Goal: Task Accomplishment & Management: Use online tool/utility

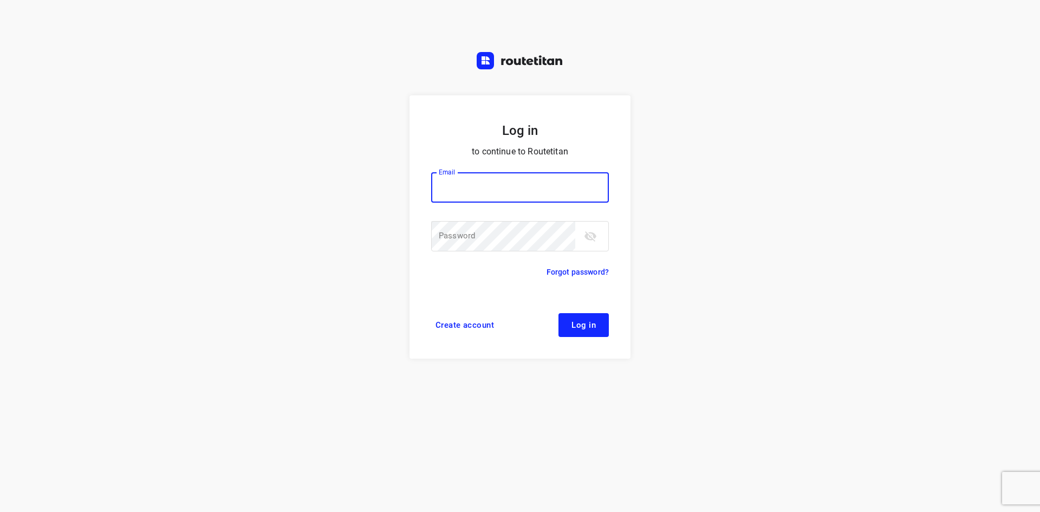
type input "jel@woodupp.nl"
click at [478, 187] on input "jel@woodupp.nl" at bounding box center [520, 187] width 178 height 30
click at [602, 325] on button "Log in" at bounding box center [584, 325] width 50 height 24
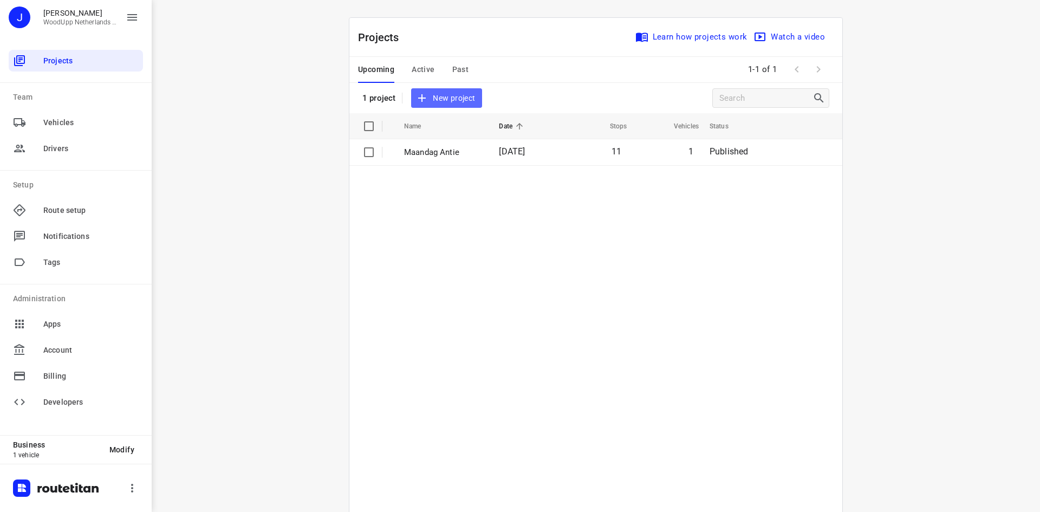
click at [440, 105] on button "New project" at bounding box center [446, 98] width 70 height 20
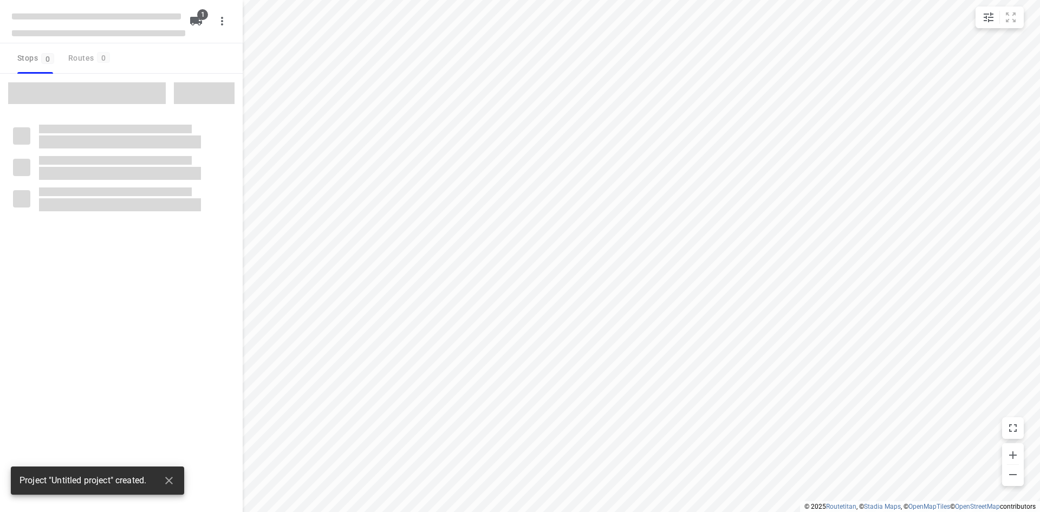
type input "distance"
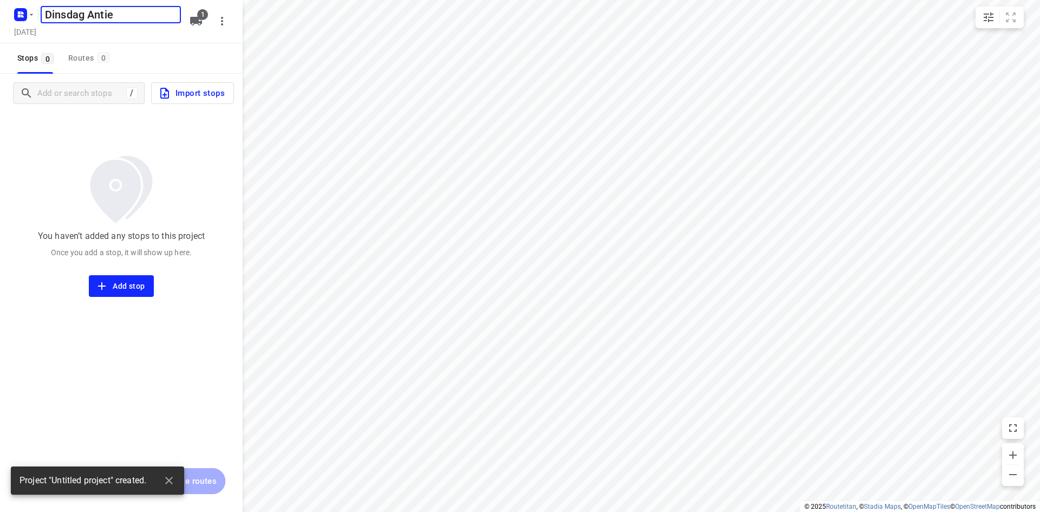
type input "Dinsdag Antie"
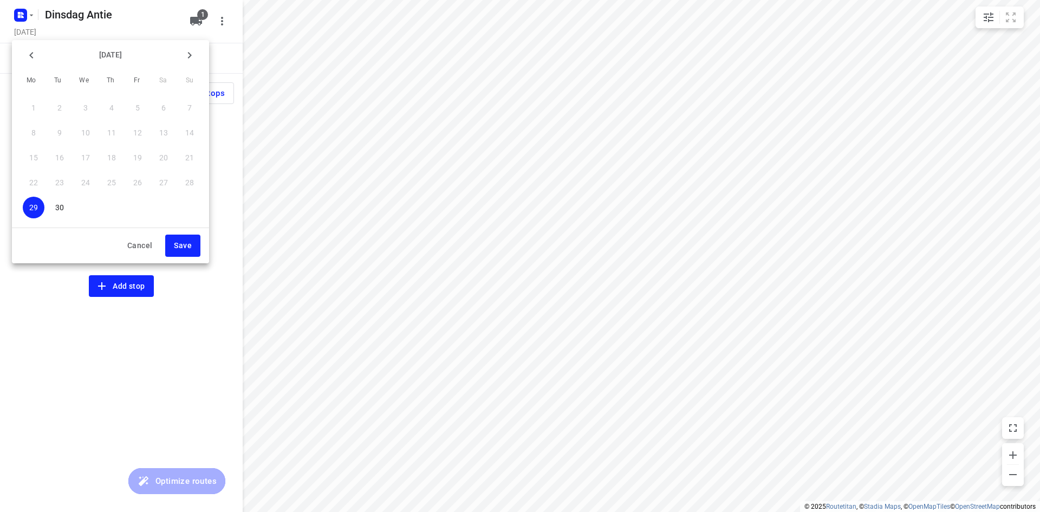
drag, startPoint x: 66, startPoint y: 207, endPoint x: 158, endPoint y: 226, distance: 94.0
click at [68, 208] on span "30" at bounding box center [60, 207] width 22 height 11
click at [194, 250] on button "Save" at bounding box center [182, 246] width 35 height 22
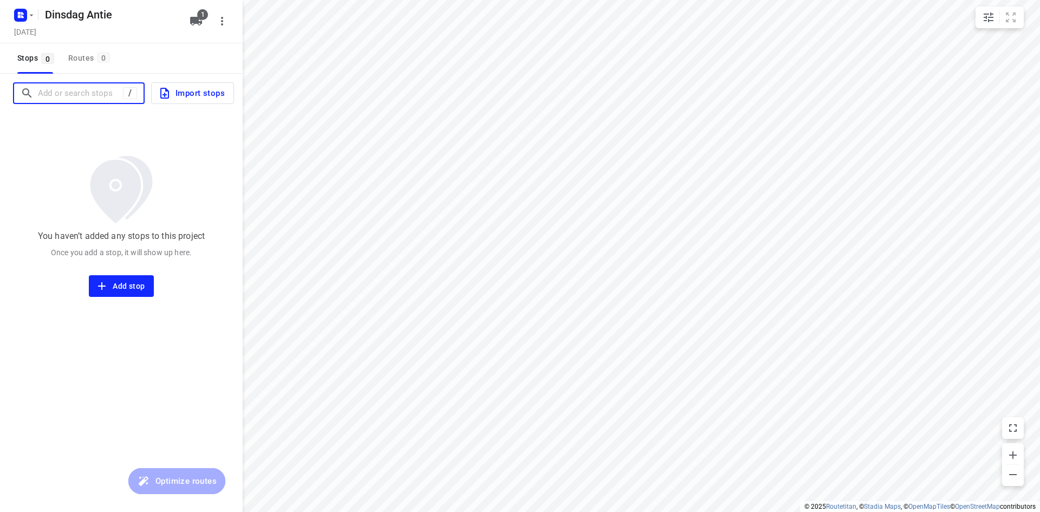
click at [87, 93] on input "Add or search stops" at bounding box center [80, 93] width 85 height 17
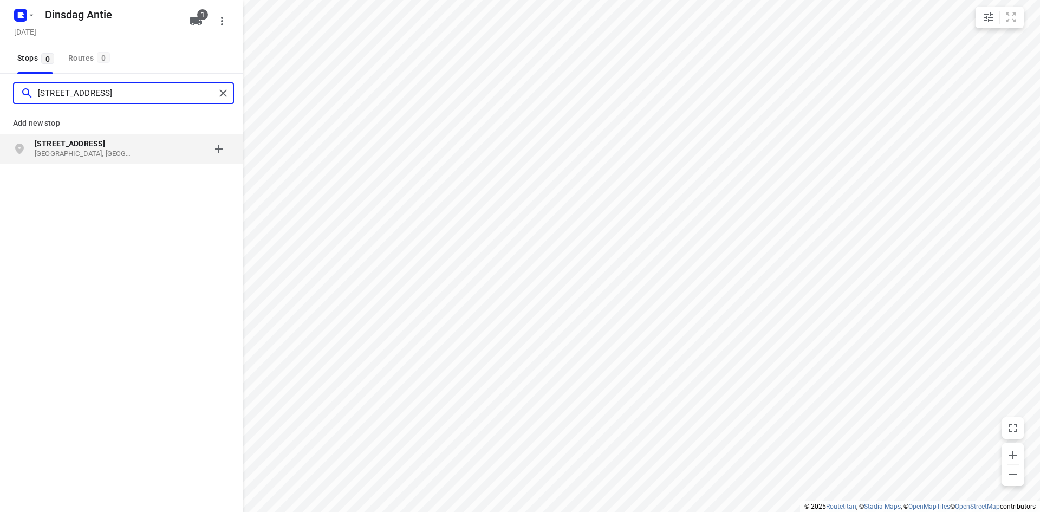
type input "[STREET_ADDRESS]"
click at [85, 142] on b "[STREET_ADDRESS]" at bounding box center [70, 143] width 70 height 9
type input "[STREET_ADDRESS]"
click at [82, 141] on p "[STREET_ADDRESS]" at bounding box center [85, 143] width 100 height 11
type input "[PERSON_NAME][STREET_ADDRESS]"
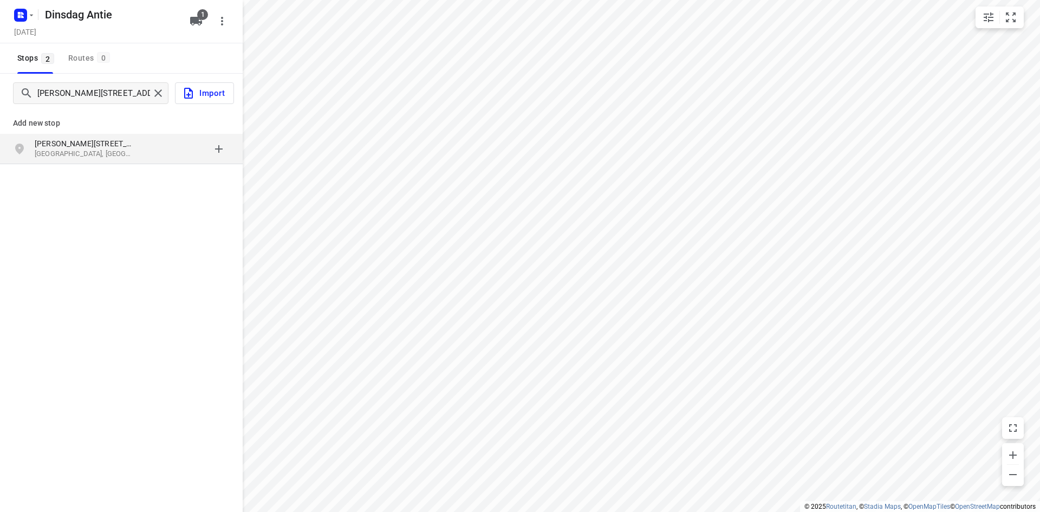
click at [85, 140] on p "[PERSON_NAME][STREET_ADDRESS]" at bounding box center [85, 143] width 100 height 11
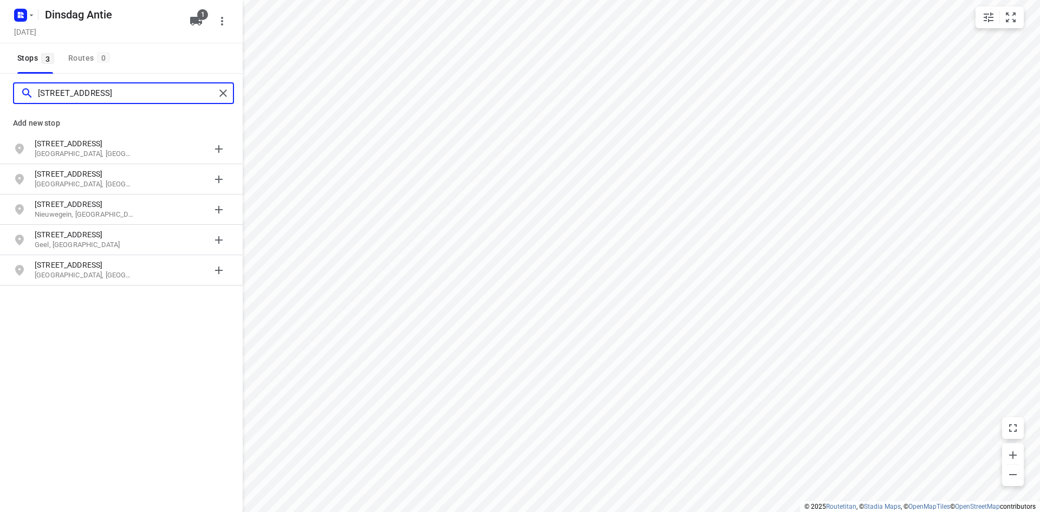
type input "[STREET_ADDRESS]"
click at [85, 140] on p "[STREET_ADDRESS]" at bounding box center [85, 143] width 100 height 11
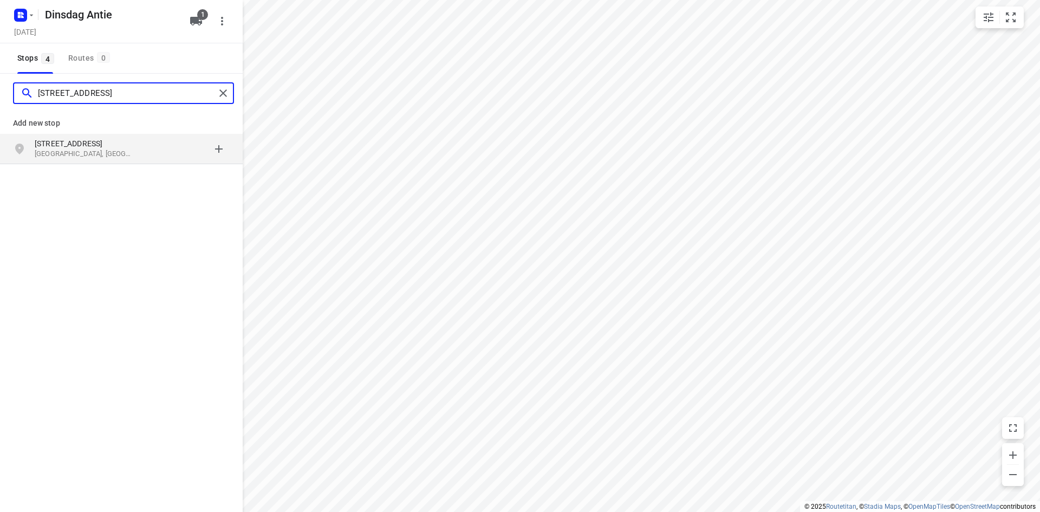
type input "[STREET_ADDRESS]"
click at [79, 153] on p "[GEOGRAPHIC_DATA], [GEOGRAPHIC_DATA]" at bounding box center [85, 154] width 100 height 10
type input "[STREET_ADDRESS]"
click at [87, 153] on p "Hillegom, [GEOGRAPHIC_DATA]" at bounding box center [85, 154] width 100 height 10
type input "zijdepark 22 oudekerk"
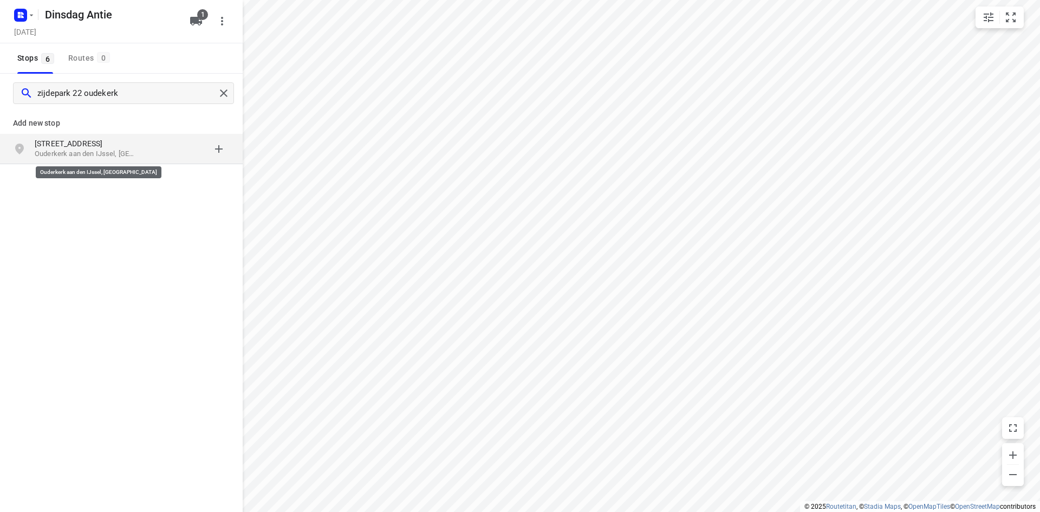
click at [93, 154] on p "Ouderkerk aan den IJssel, [GEOGRAPHIC_DATA]" at bounding box center [85, 154] width 100 height 10
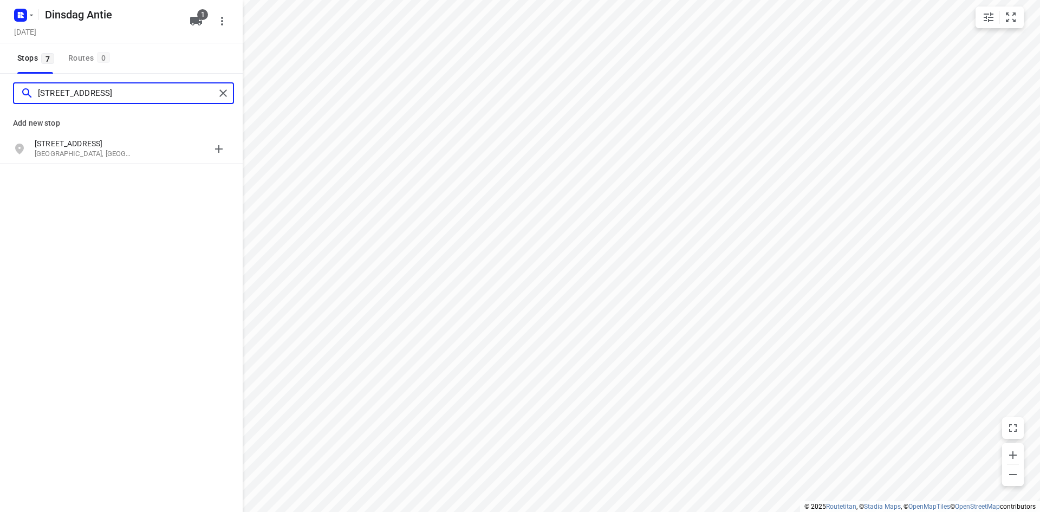
type input "[STREET_ADDRESS]"
click at [95, 152] on p "[GEOGRAPHIC_DATA], [GEOGRAPHIC_DATA]" at bounding box center [85, 154] width 100 height 10
type input "[STREET_ADDRESS]"
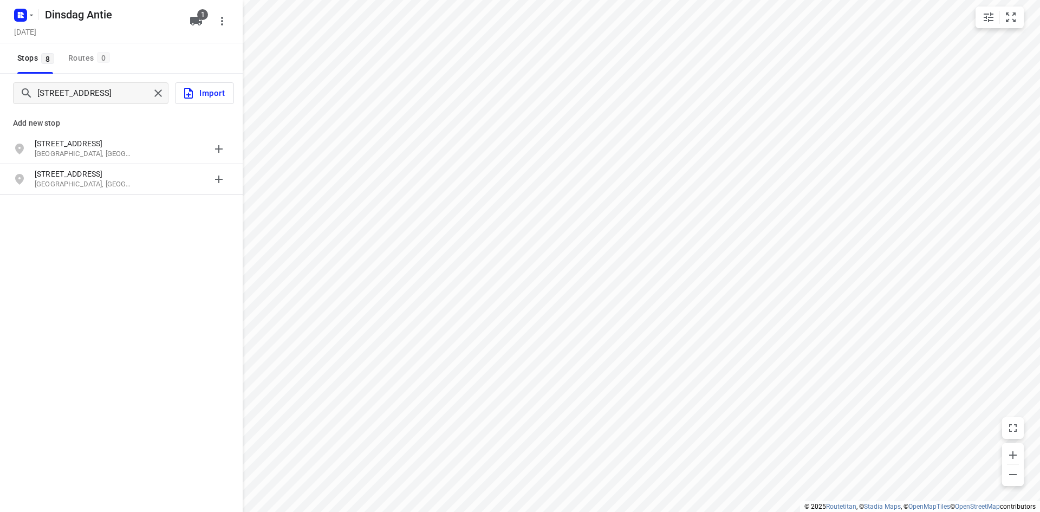
click at [98, 152] on p "[GEOGRAPHIC_DATA], [GEOGRAPHIC_DATA]" at bounding box center [85, 154] width 100 height 10
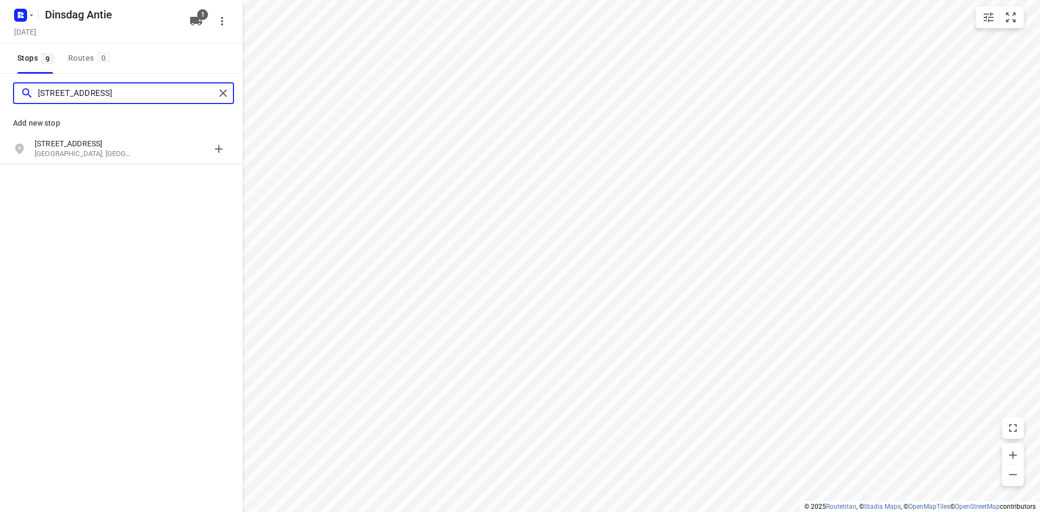
type input "[STREET_ADDRESS]"
click at [98, 152] on p "[GEOGRAPHIC_DATA], [GEOGRAPHIC_DATA]" at bounding box center [85, 154] width 100 height 10
type input "brasem 30 bodegraven"
click at [100, 152] on p "Bodegraven, [GEOGRAPHIC_DATA]" at bounding box center [85, 154] width 100 height 10
type input "[PERSON_NAME] 2 nieuwekerk"
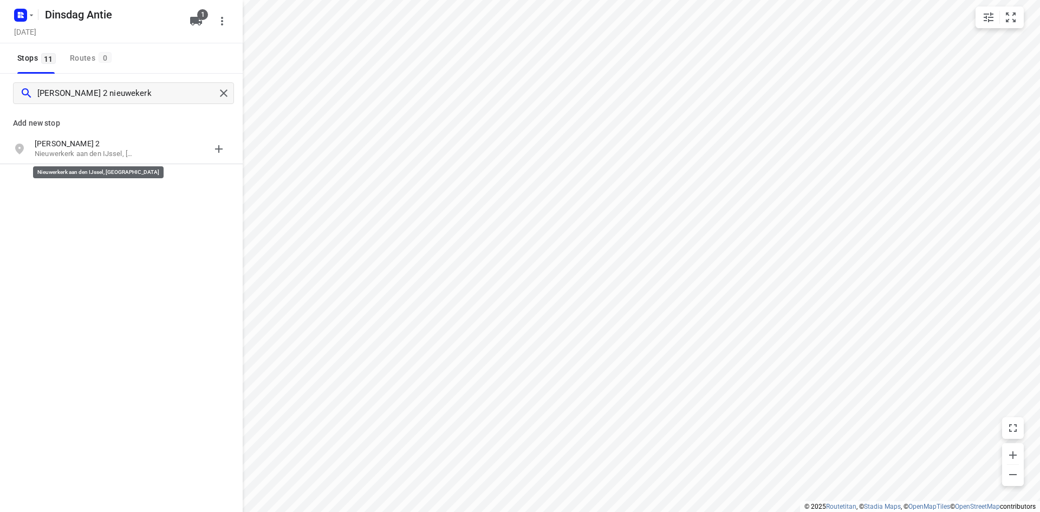
click at [100, 152] on p "Nieuwerkerk aan den IJssel, [GEOGRAPHIC_DATA]" at bounding box center [85, 154] width 100 height 10
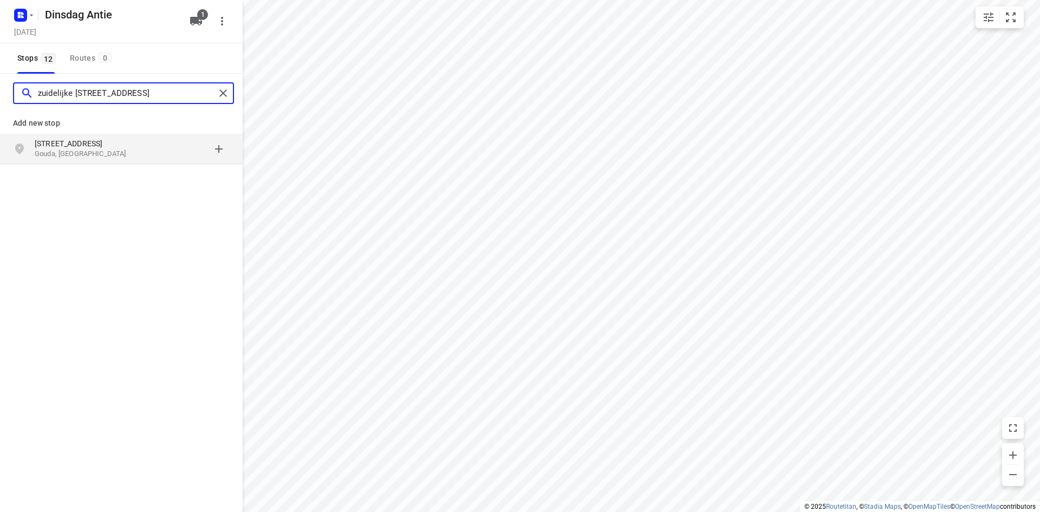
type input "zuidelijke [STREET_ADDRESS]"
click at [89, 153] on p "Gouda, [GEOGRAPHIC_DATA]" at bounding box center [85, 154] width 100 height 10
type input "van der [STREET_ADDRESS]"
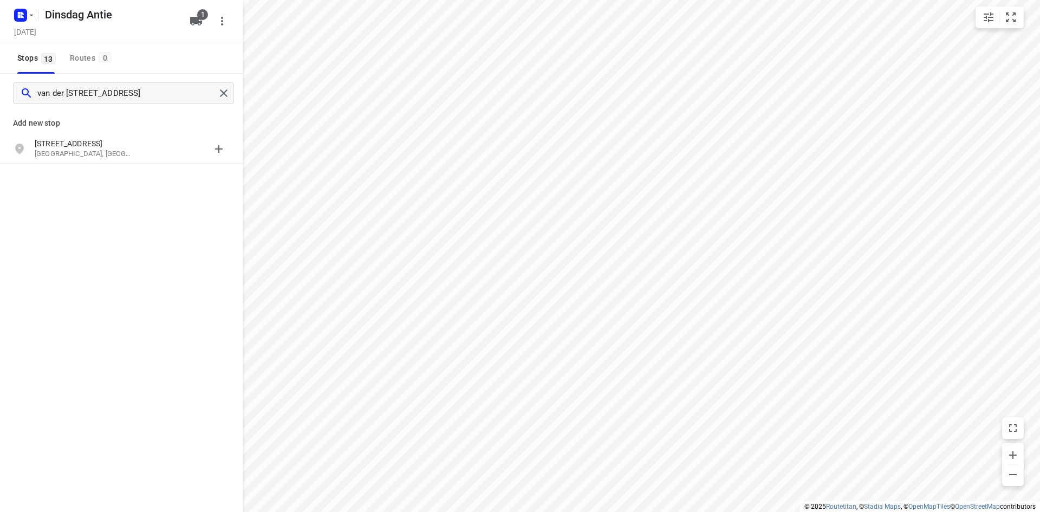
click at [85, 156] on p "[GEOGRAPHIC_DATA], [GEOGRAPHIC_DATA]" at bounding box center [85, 154] width 100 height 10
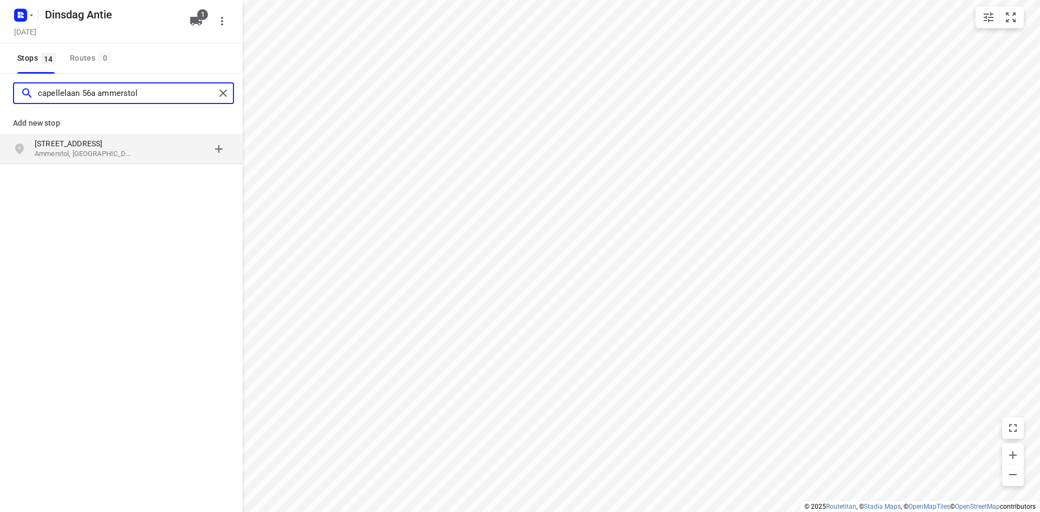
type input "capellelaan 56a ammerstol"
click at [92, 155] on p "Ammerstol, [GEOGRAPHIC_DATA]" at bounding box center [85, 154] width 100 height 10
type input "hazenleger 2 moordrecht"
click at [93, 149] on p "Moordrecht, [GEOGRAPHIC_DATA]" at bounding box center [85, 154] width 100 height 10
type input "oost kinderdijk 329 alblasserdam"
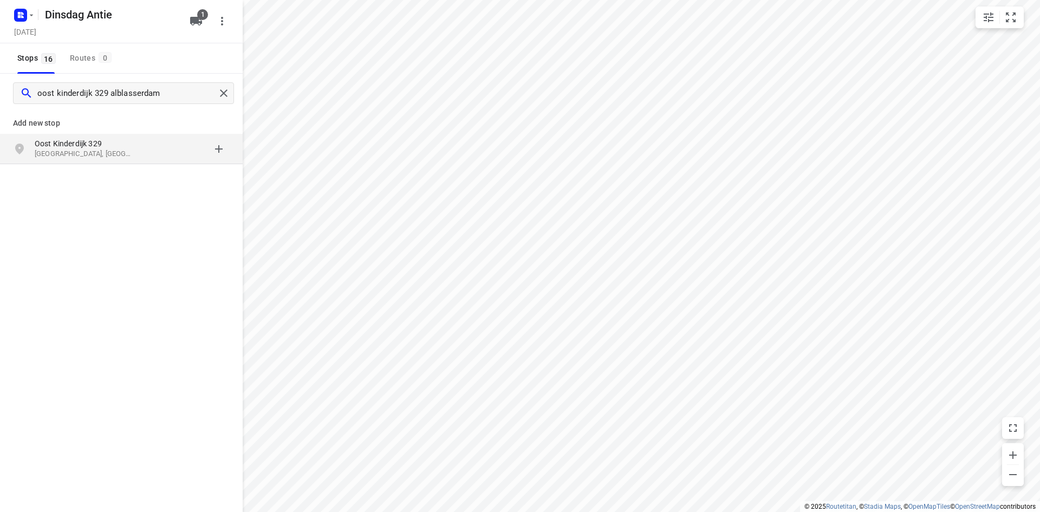
click at [89, 148] on p "Oost Kinderdijk 329" at bounding box center [85, 143] width 100 height 11
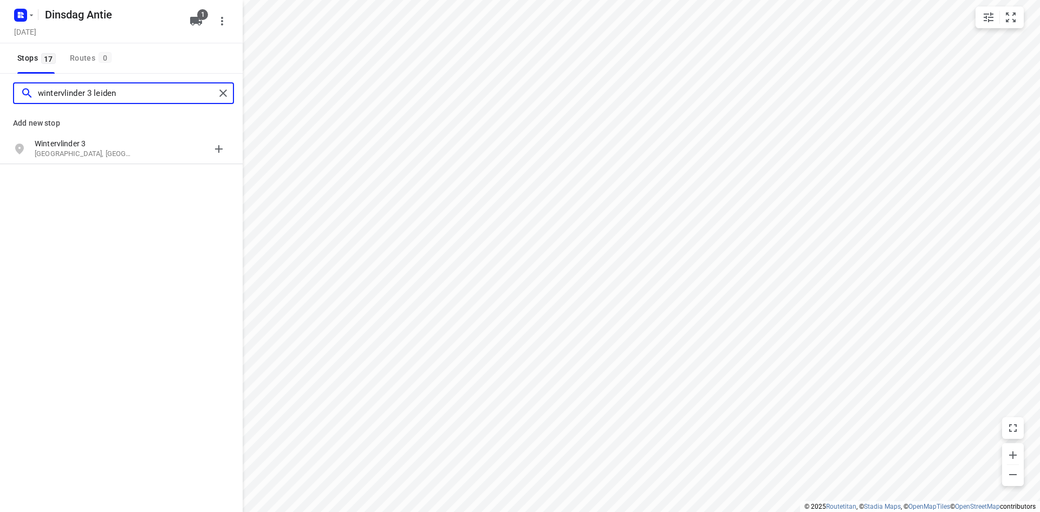
type input "wintervlinder 3 leiden"
click at [89, 148] on p "Wintervlinder 3" at bounding box center [85, 143] width 100 height 11
type input "verbreepark 29b benthuizen"
click at [89, 148] on p "Verbreepark 29b" at bounding box center [85, 143] width 100 height 11
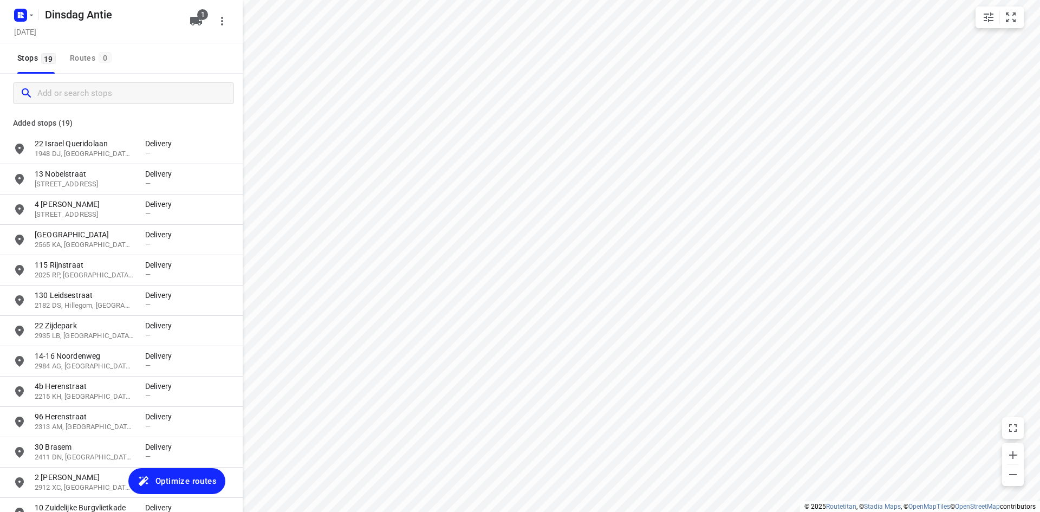
click at [137, 72] on div "Stops 19 Routes 0" at bounding box center [121, 58] width 243 height 30
click at [191, 27] on icon "button" at bounding box center [196, 21] width 13 height 13
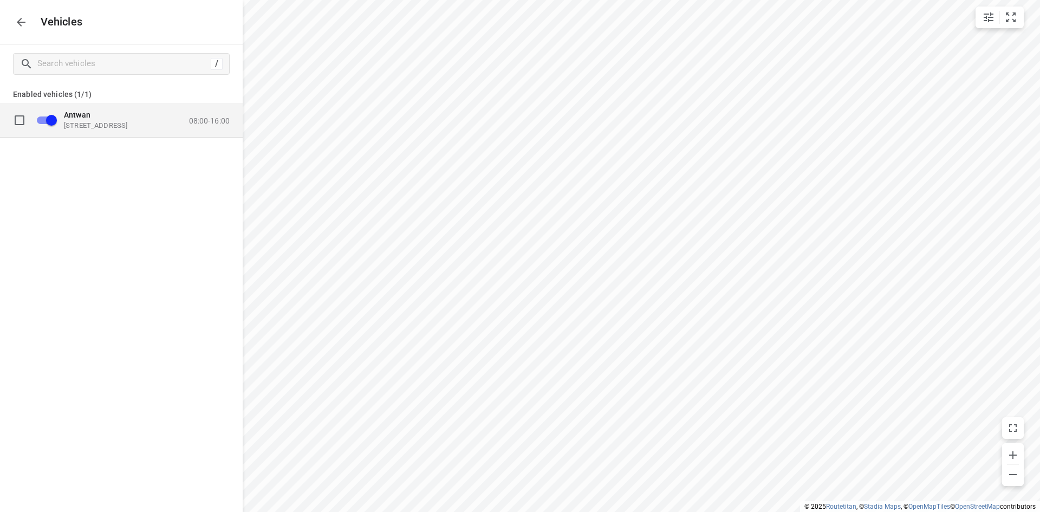
click at [189, 120] on p "08:00-16:00" at bounding box center [209, 120] width 41 height 9
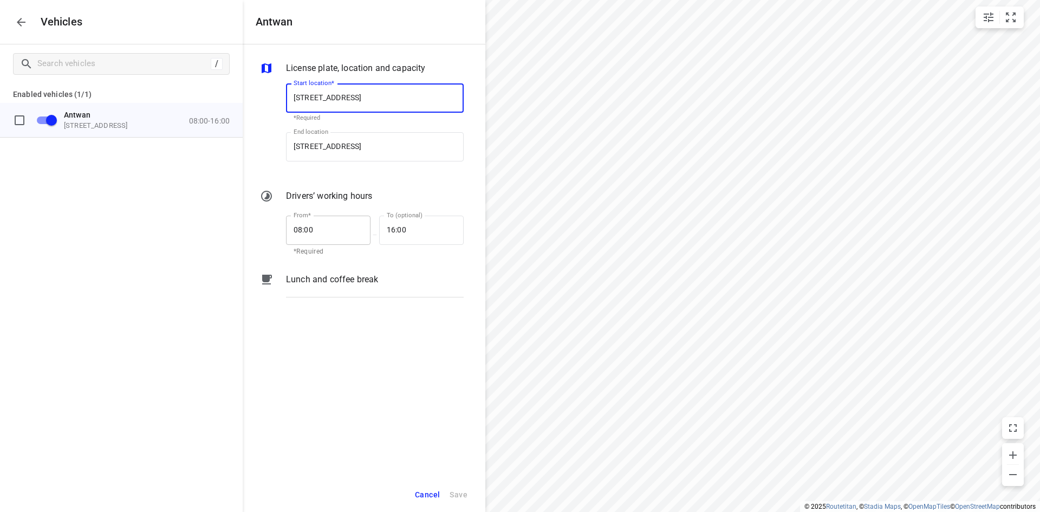
click at [302, 225] on input "08:00" at bounding box center [322, 230] width 73 height 29
type input "07:15"
type input "16:30"
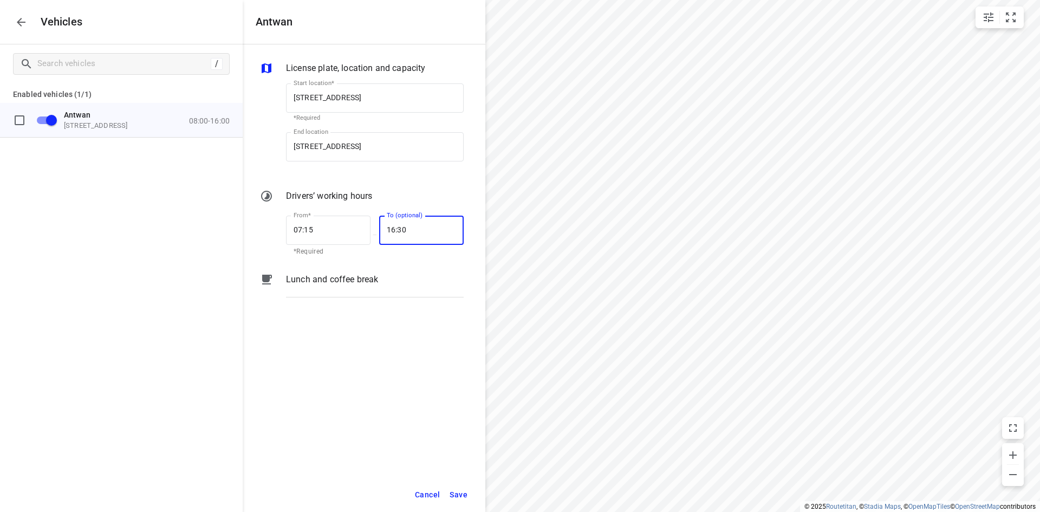
click at [462, 496] on span "Save" at bounding box center [459, 495] width 18 height 14
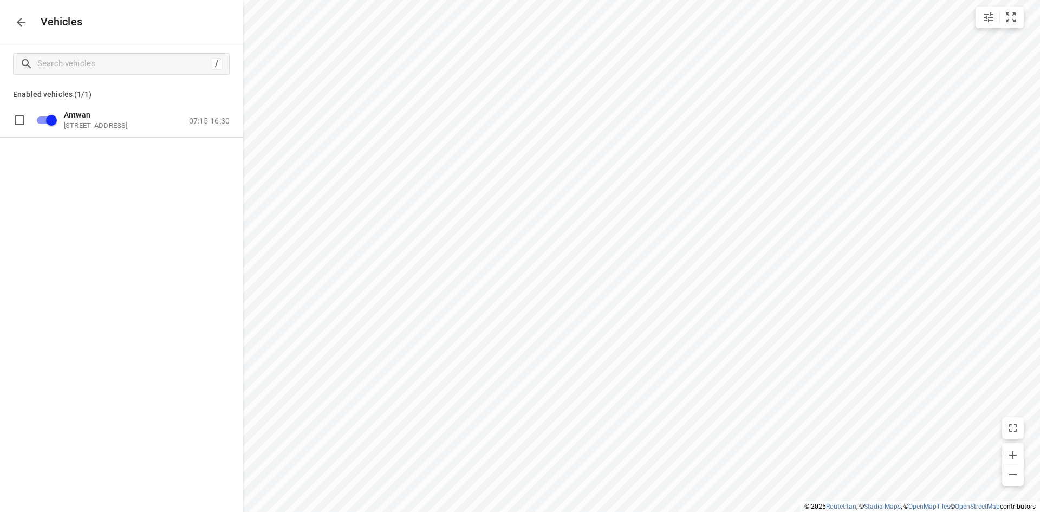
click at [16, 25] on icon "button" at bounding box center [21, 22] width 13 height 13
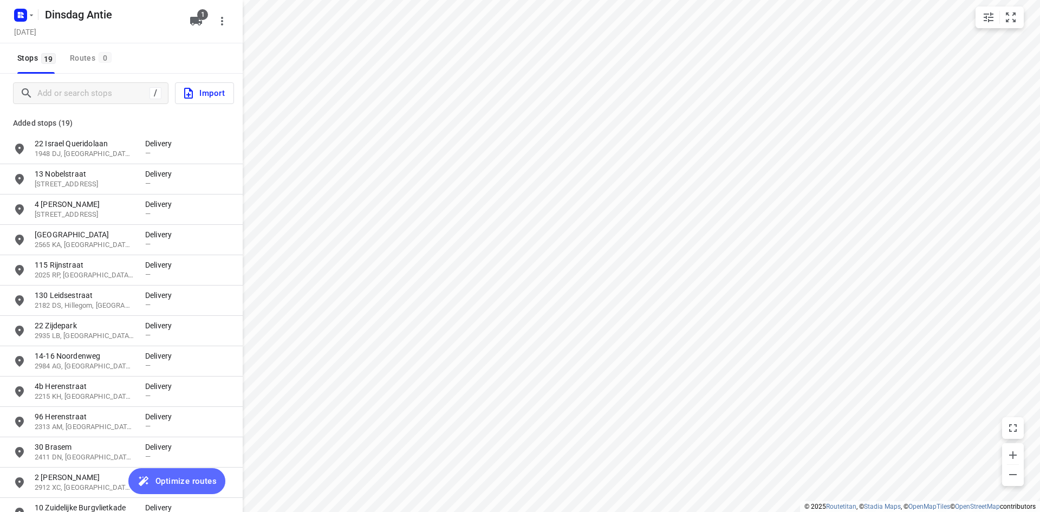
click at [166, 477] on span "Optimize routes" at bounding box center [185, 481] width 61 height 14
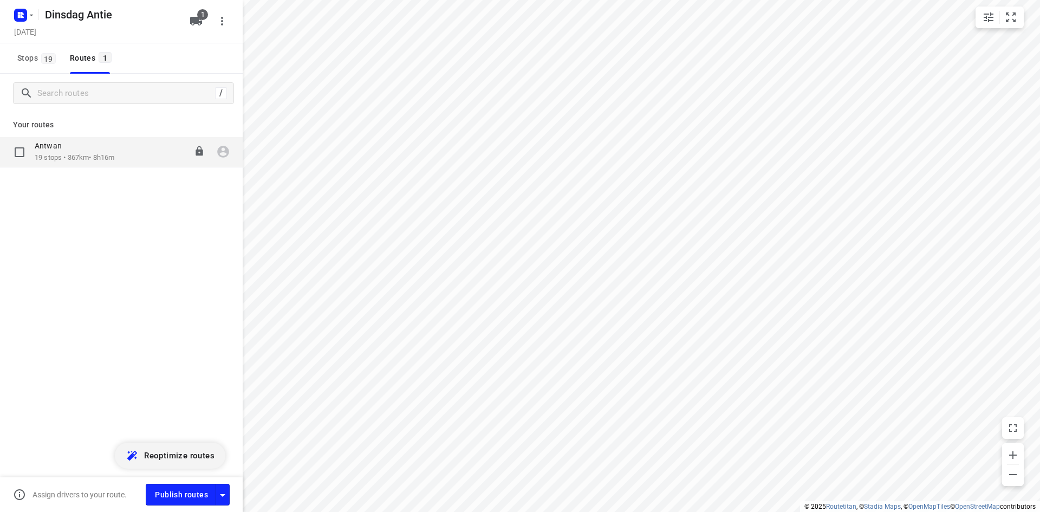
click at [140, 161] on div "Antwan 19 stops • 367km • 8h16m 07:15-15:31" at bounding box center [139, 152] width 208 height 22
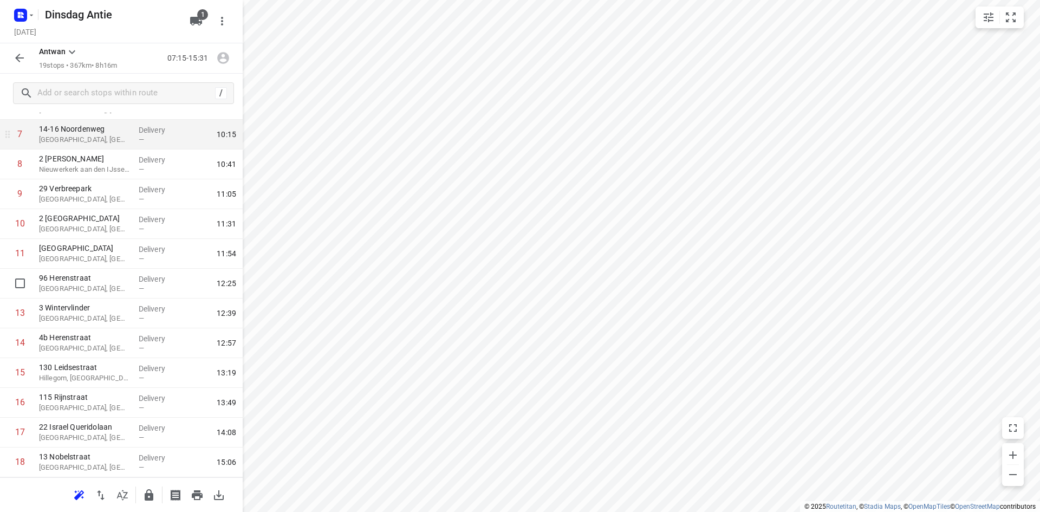
scroll to position [286, 0]
